Goal: Find specific page/section: Find specific page/section

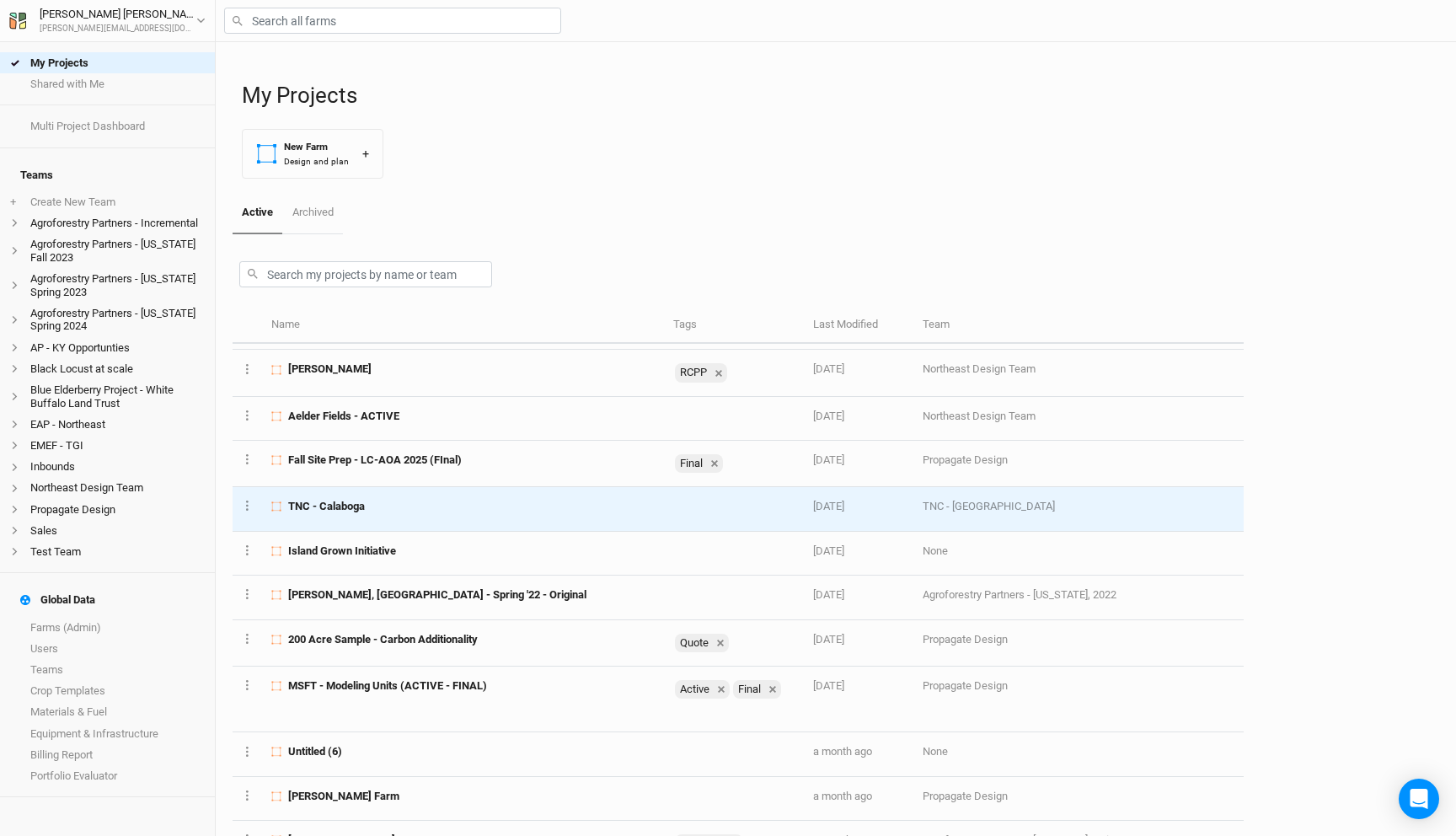
scroll to position [196, 0]
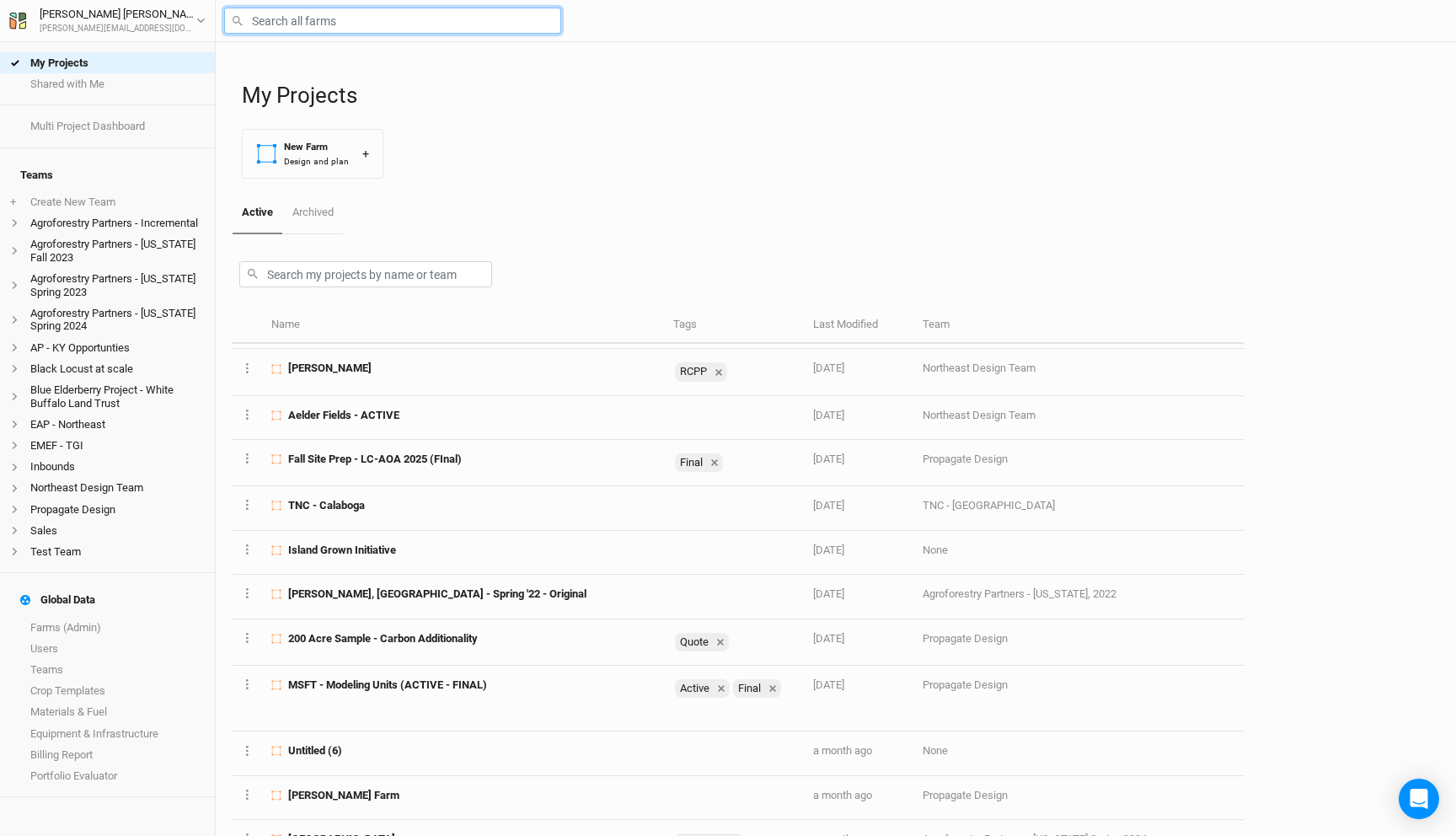
click at [349, 25] on input "text" at bounding box center [392, 20] width 337 height 26
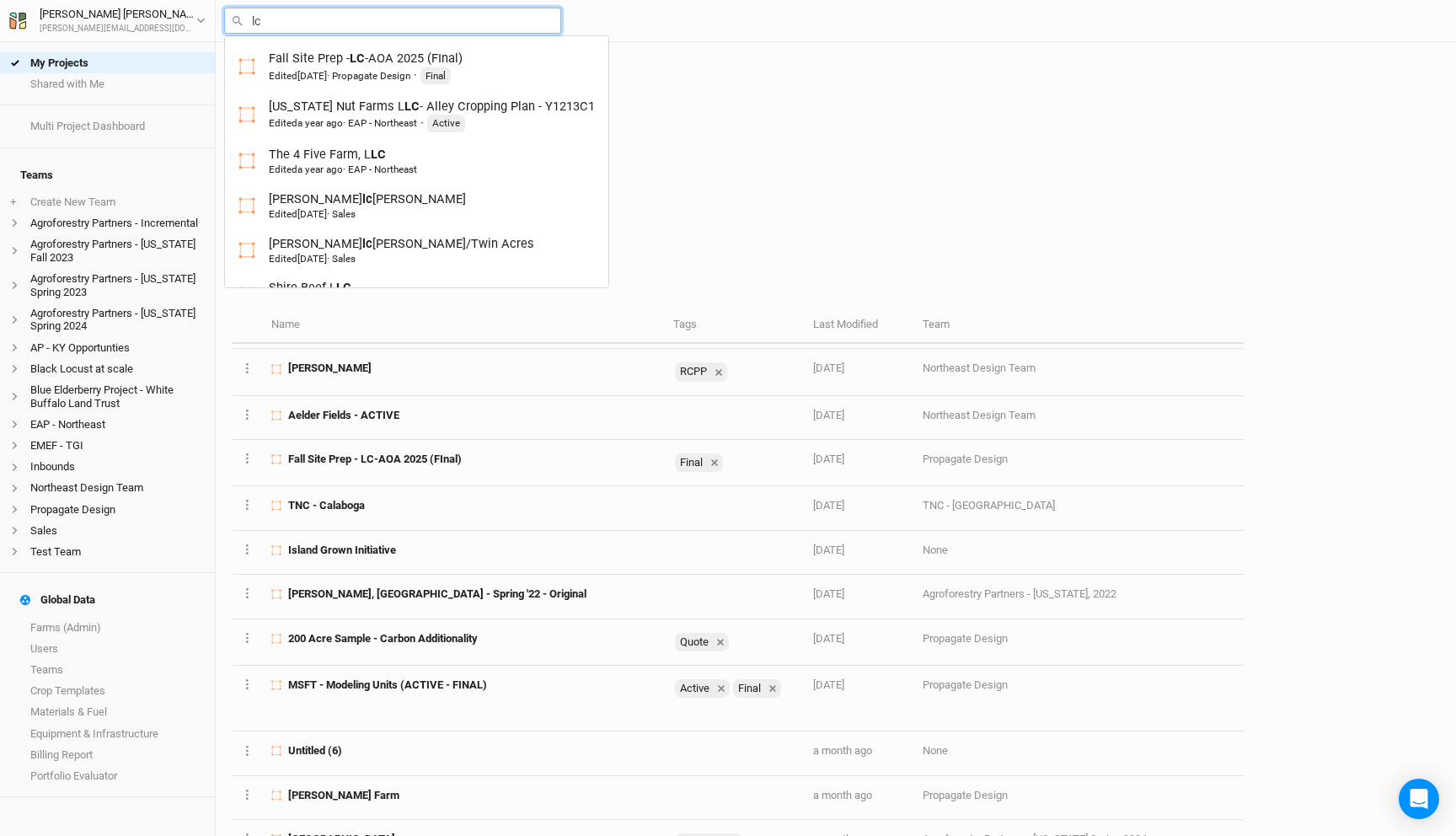
type input "l"
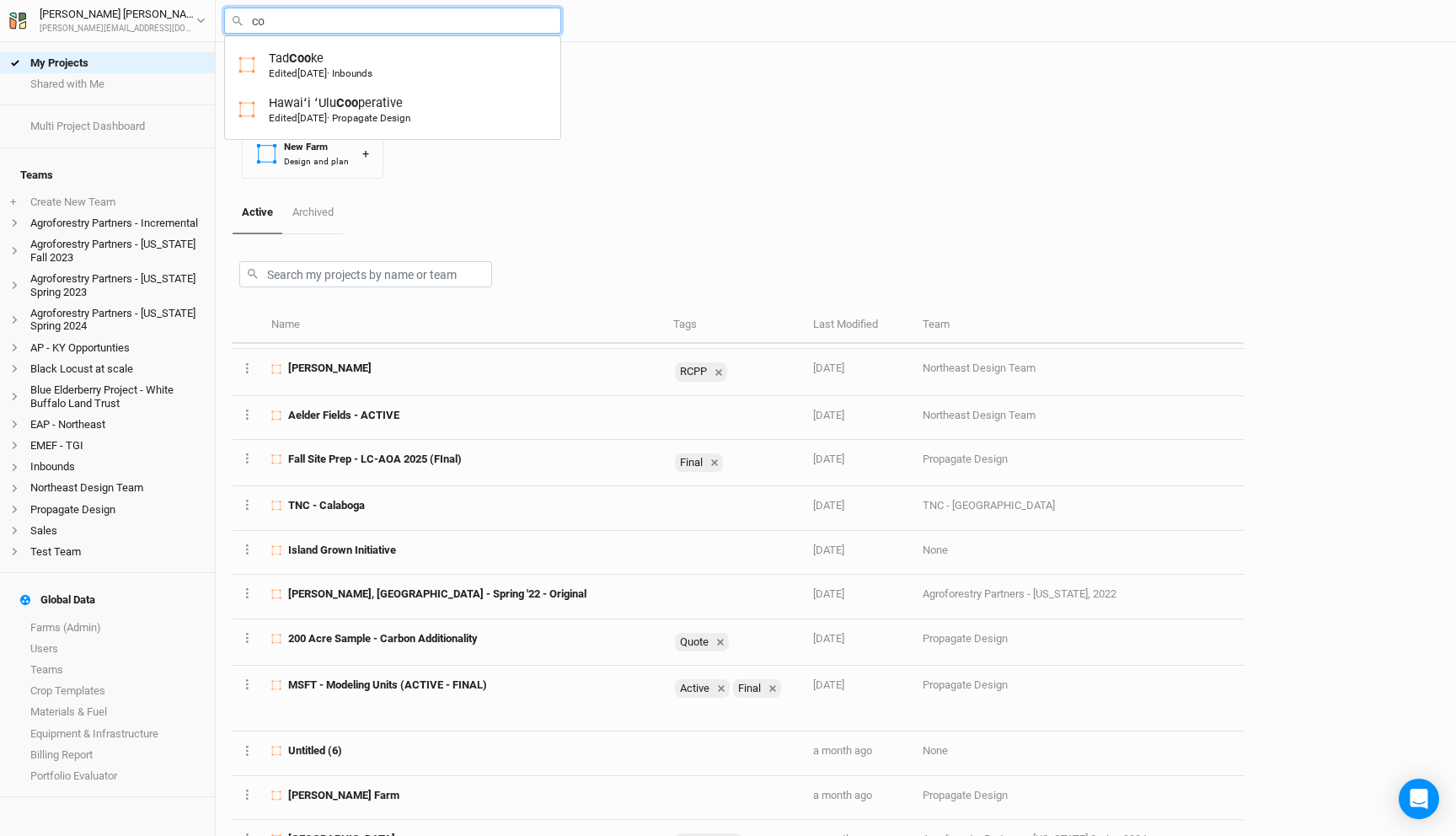
type input "c"
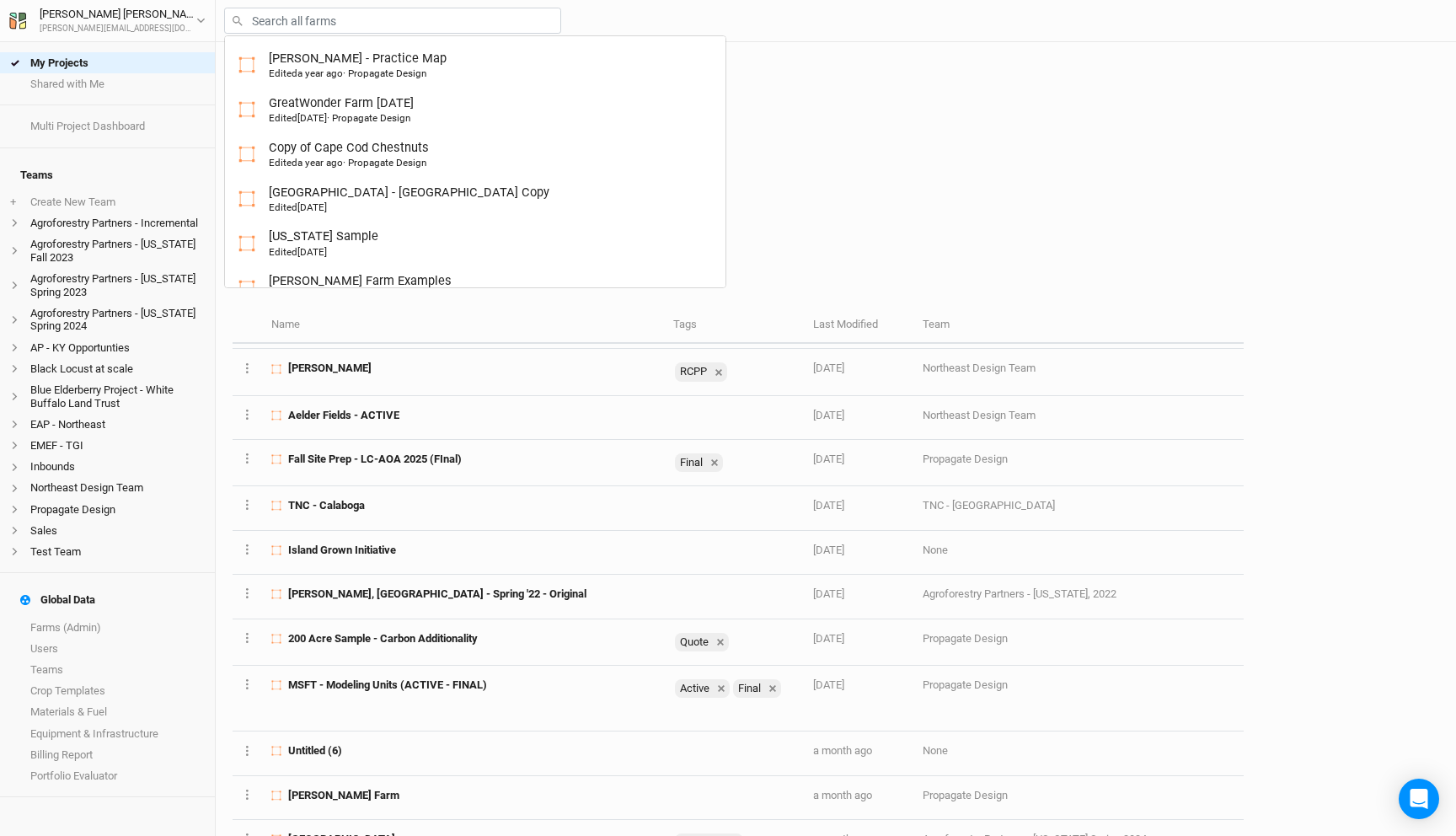
click at [966, 136] on div "My Projects New Farm Design and plan +" at bounding box center [841, 117] width 1197 height 150
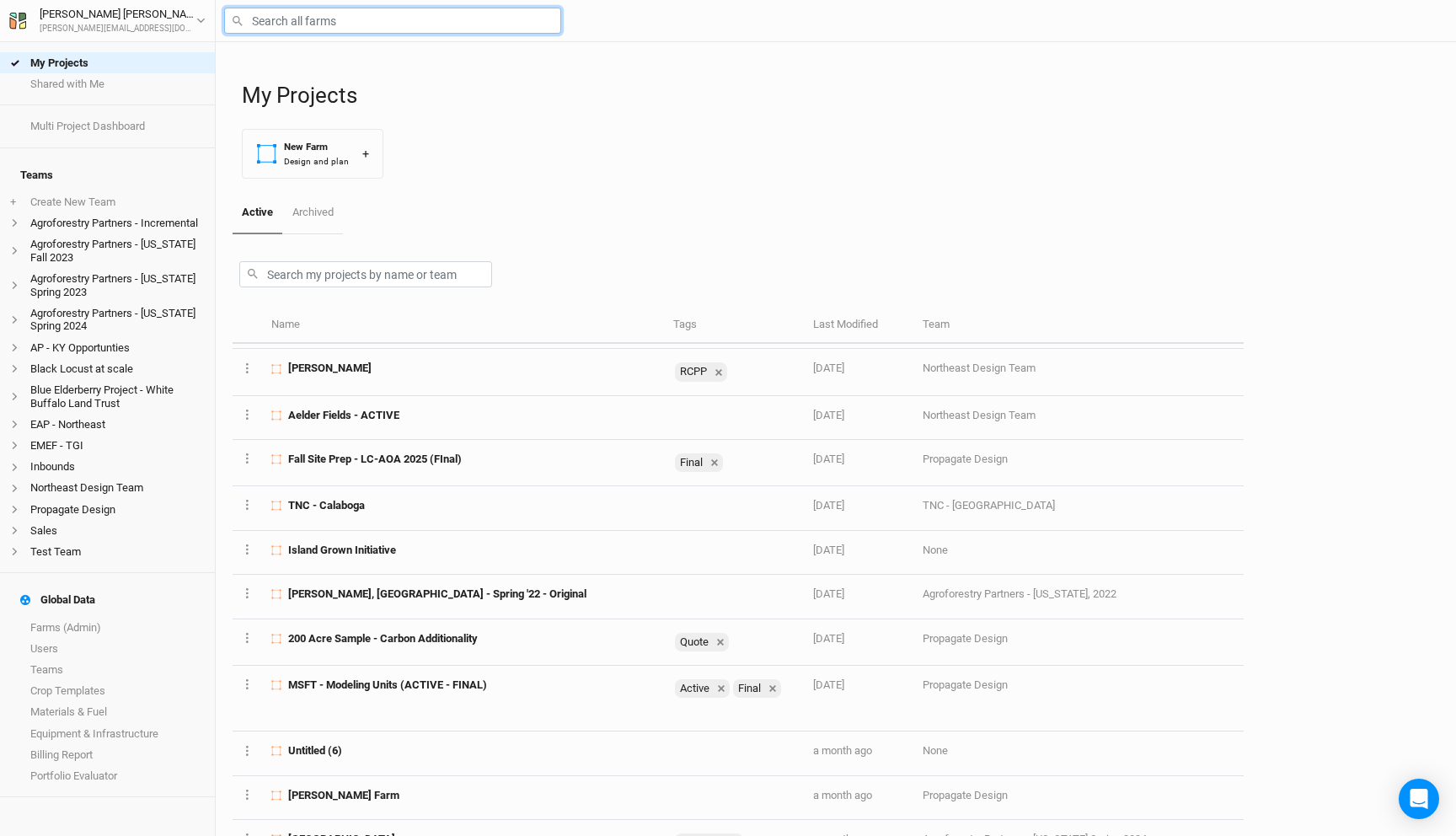
click at [401, 18] on input "text" at bounding box center [392, 20] width 337 height 26
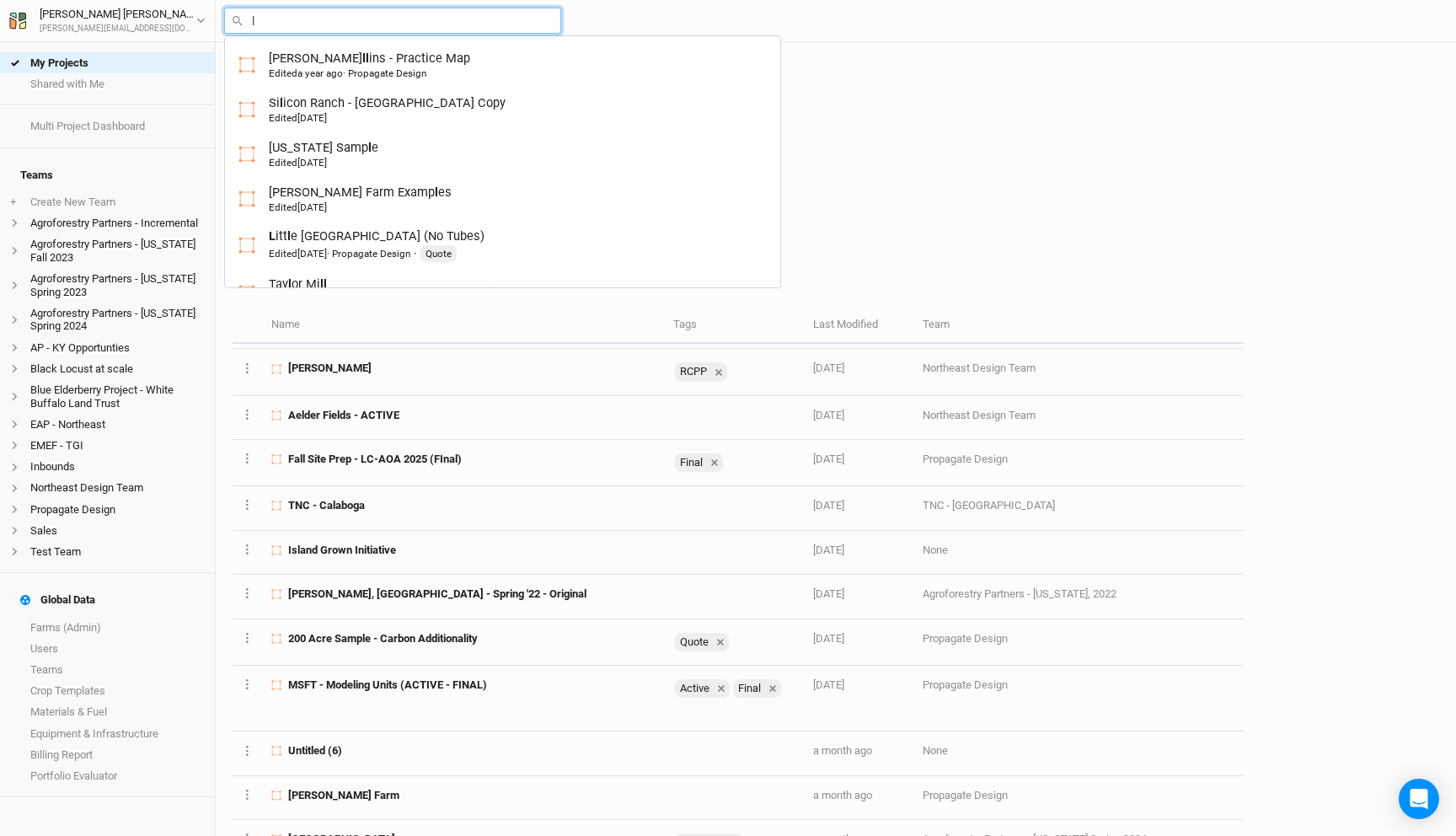
type input "lc"
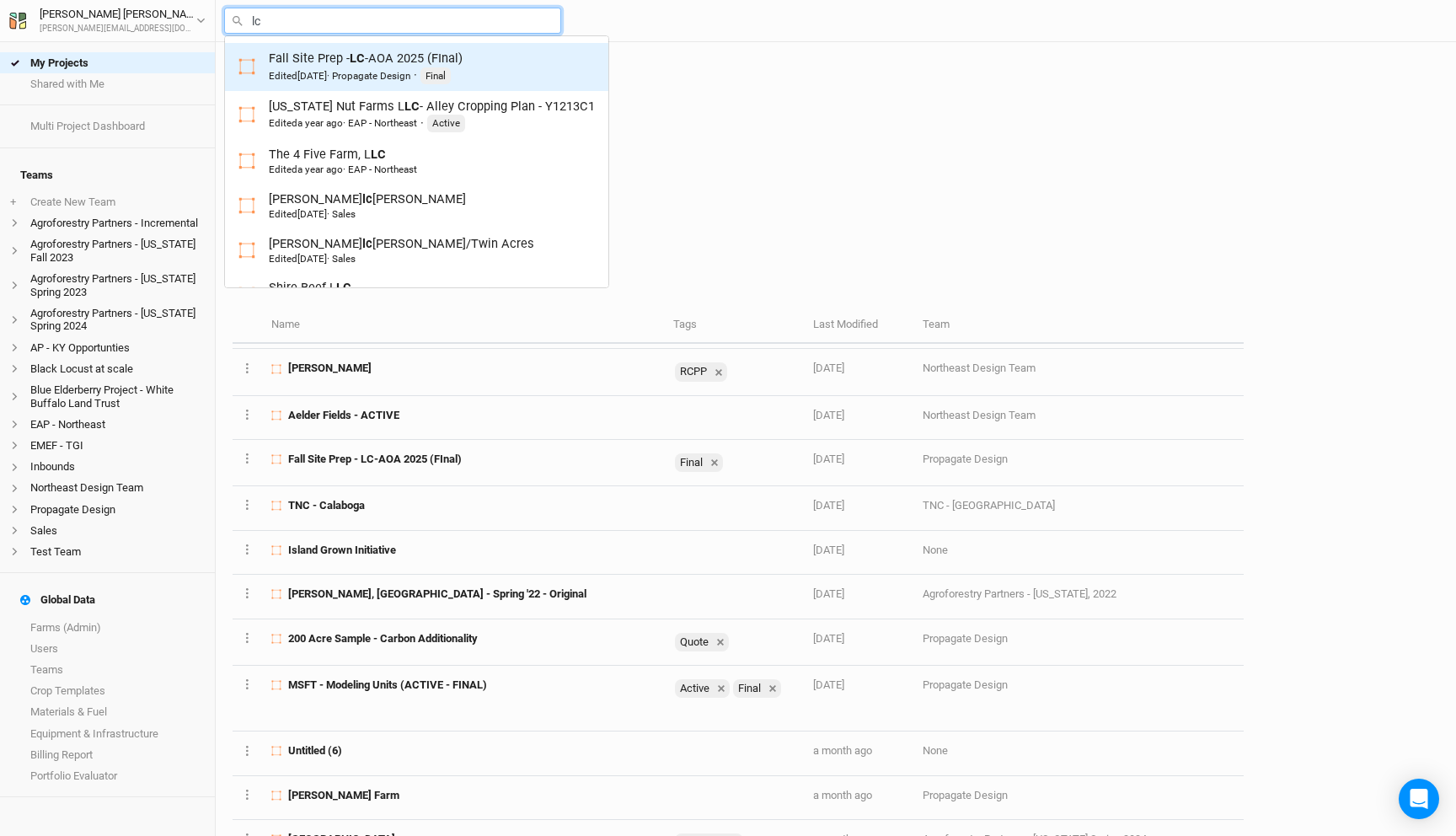
click at [410, 70] on div "Edited [DATE] · Propagate Design" at bounding box center [339, 76] width 142 height 14
